Goal: Transaction & Acquisition: Purchase product/service

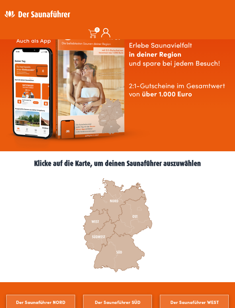
scroll to position [51, 0]
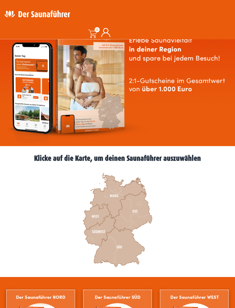
click at [123, 247] on icon at bounding box center [119, 248] width 51 height 40
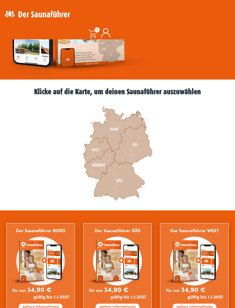
scroll to position [120, 0]
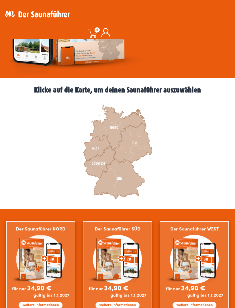
click at [99, 163] on icon at bounding box center [100, 162] width 32 height 32
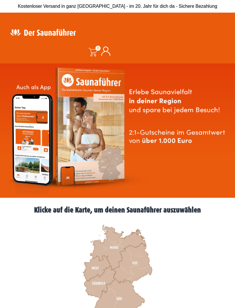
scroll to position [138, 0]
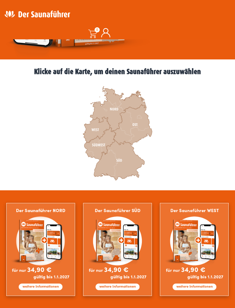
click at [122, 163] on icon at bounding box center [119, 161] width 51 height 40
